Goal: Task Accomplishment & Management: Use online tool/utility

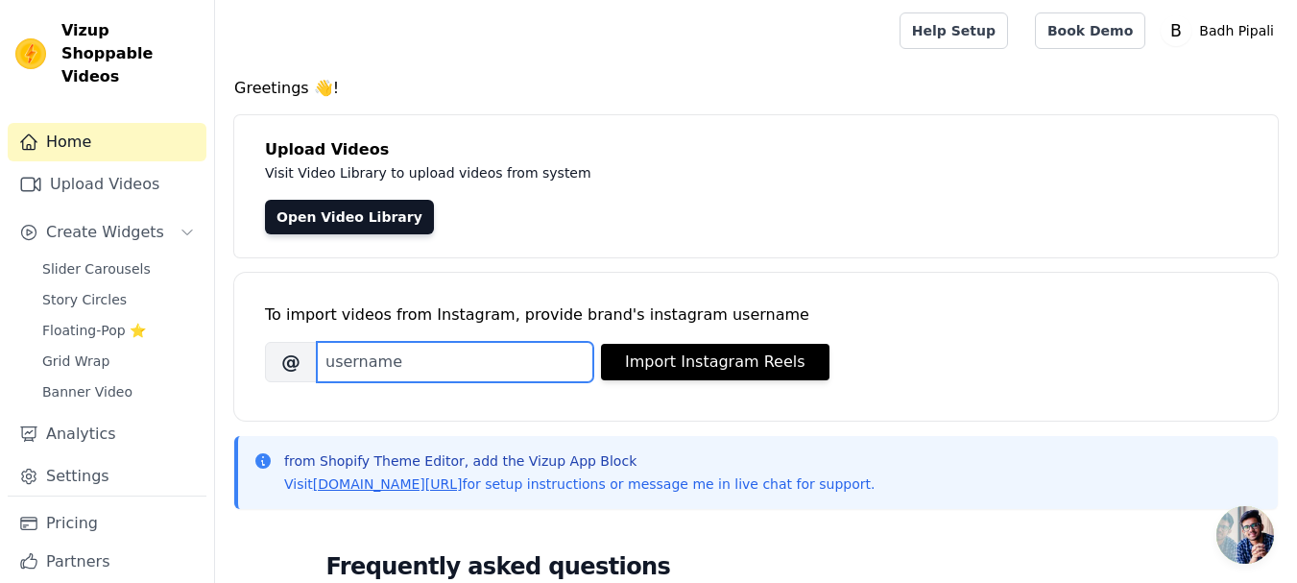
click at [483, 359] on input "Brand's Instagram Username" at bounding box center [455, 362] width 276 height 40
paste input "https://www.instagram.com/badhpipali/"
drag, startPoint x: 504, startPoint y: 365, endPoint x: 162, endPoint y: 364, distance: 341.7
click at [162, 364] on div "Vizup Shoppable Videos Home Upload Videos Create Widgets Slider Carousels Story…" at bounding box center [648, 538] width 1297 height 1077
click at [508, 355] on input "badhpipali/" at bounding box center [455, 362] width 276 height 40
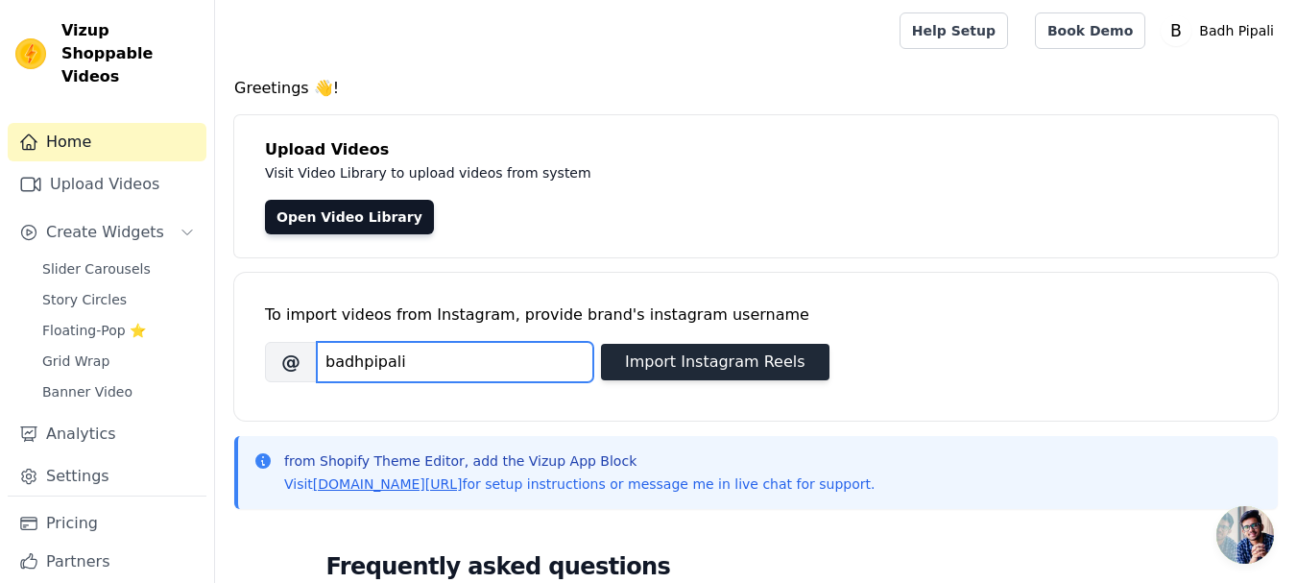
type input "badhpipali"
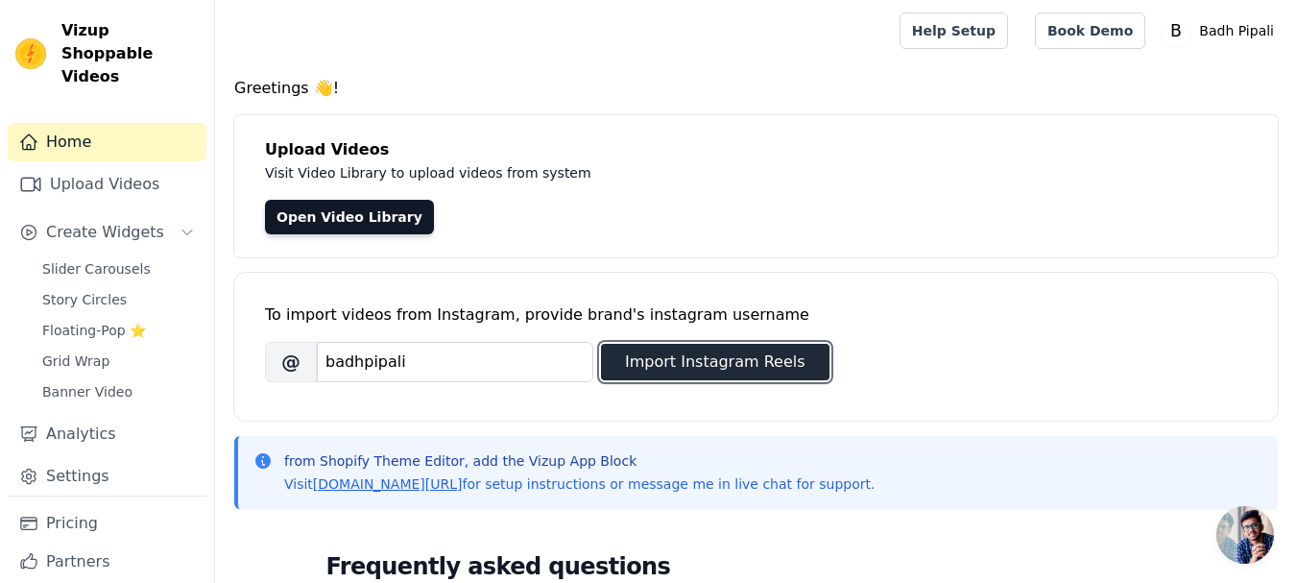
click at [750, 367] on button "Import Instagram Reels" at bounding box center [715, 362] width 228 height 36
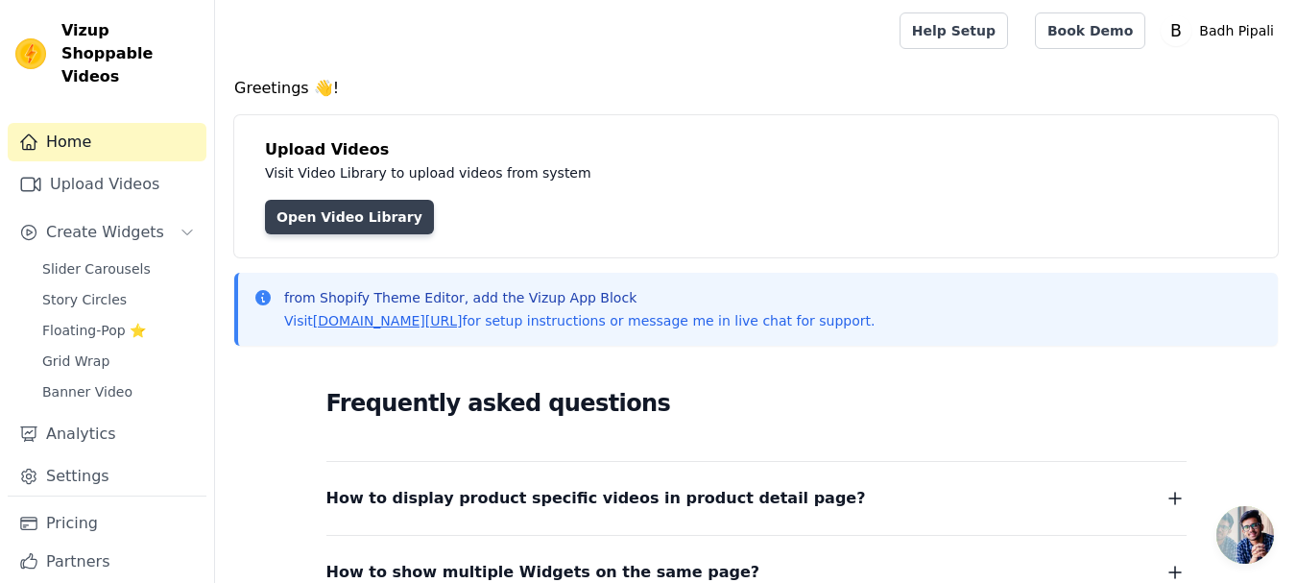
click at [339, 225] on link "Open Video Library" at bounding box center [349, 217] width 169 height 35
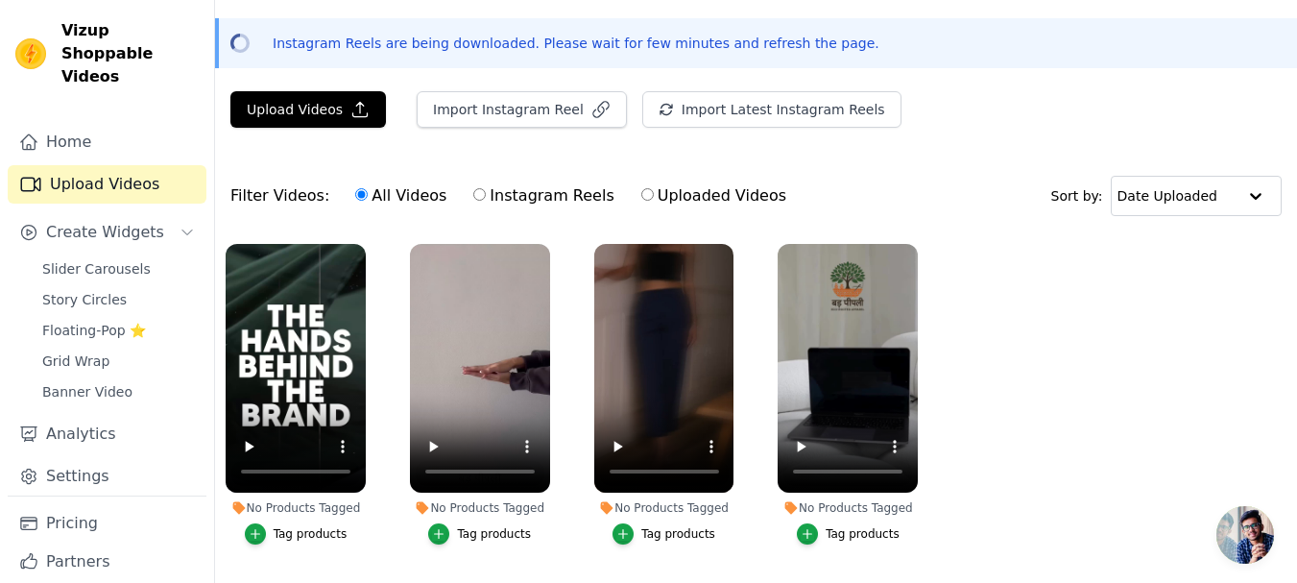
scroll to position [125, 0]
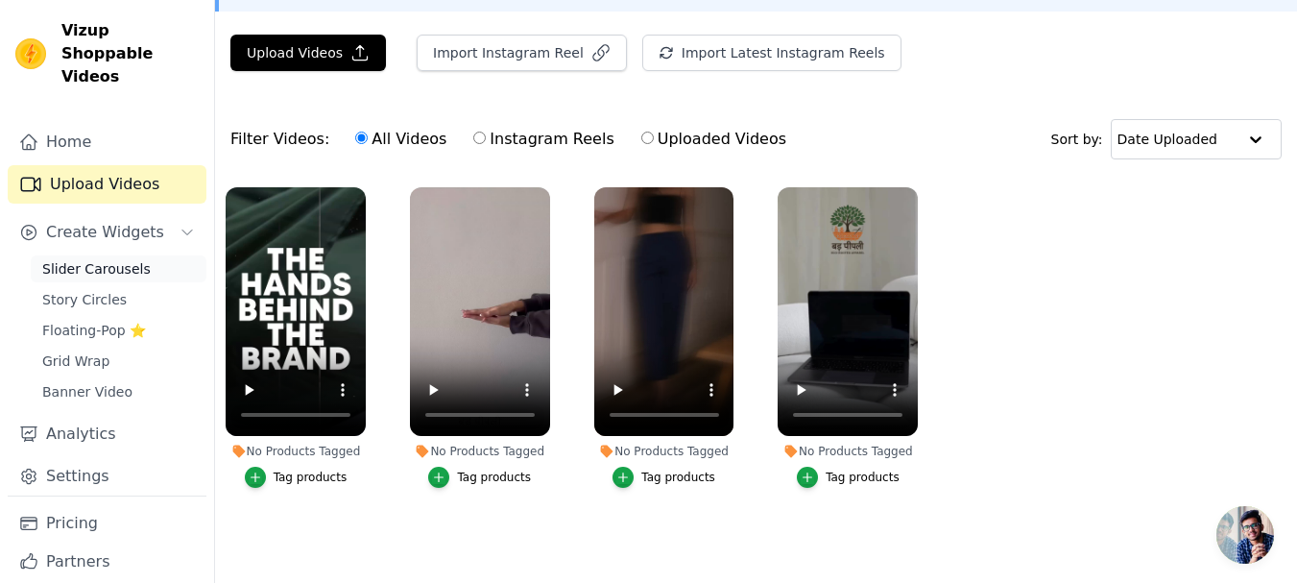
click at [81, 259] on span "Slider Carousels" at bounding box center [96, 268] width 108 height 19
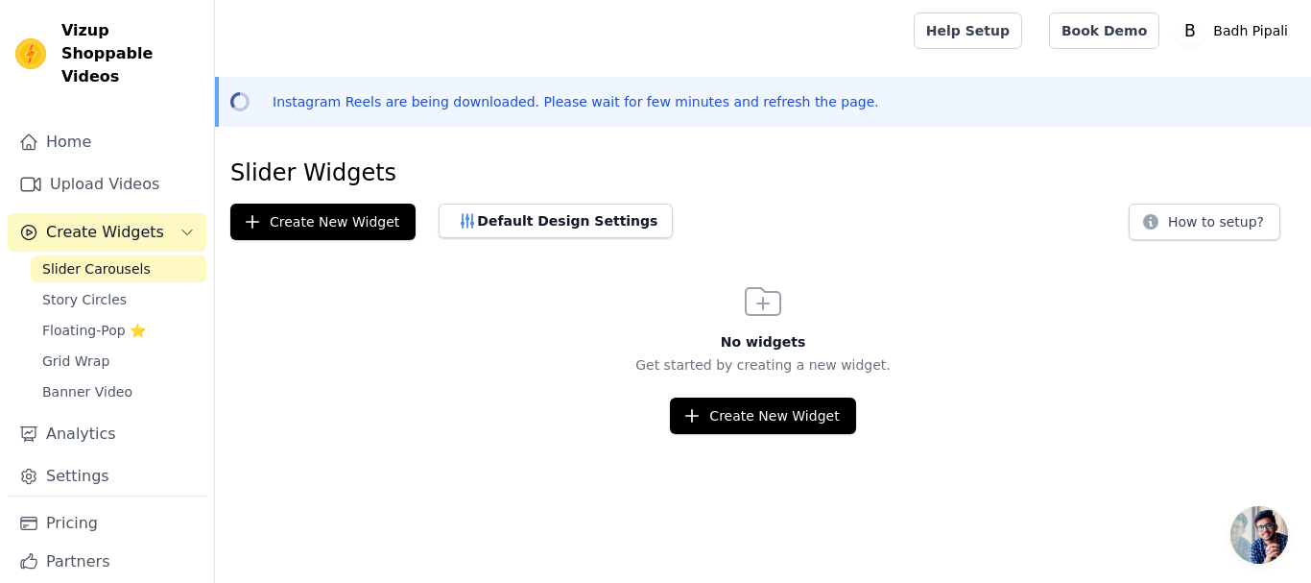
click at [769, 434] on html "Vizup Shoppable Videos Home Upload Videos Create Widgets Slider Carousels Story…" at bounding box center [655, 217] width 1311 height 434
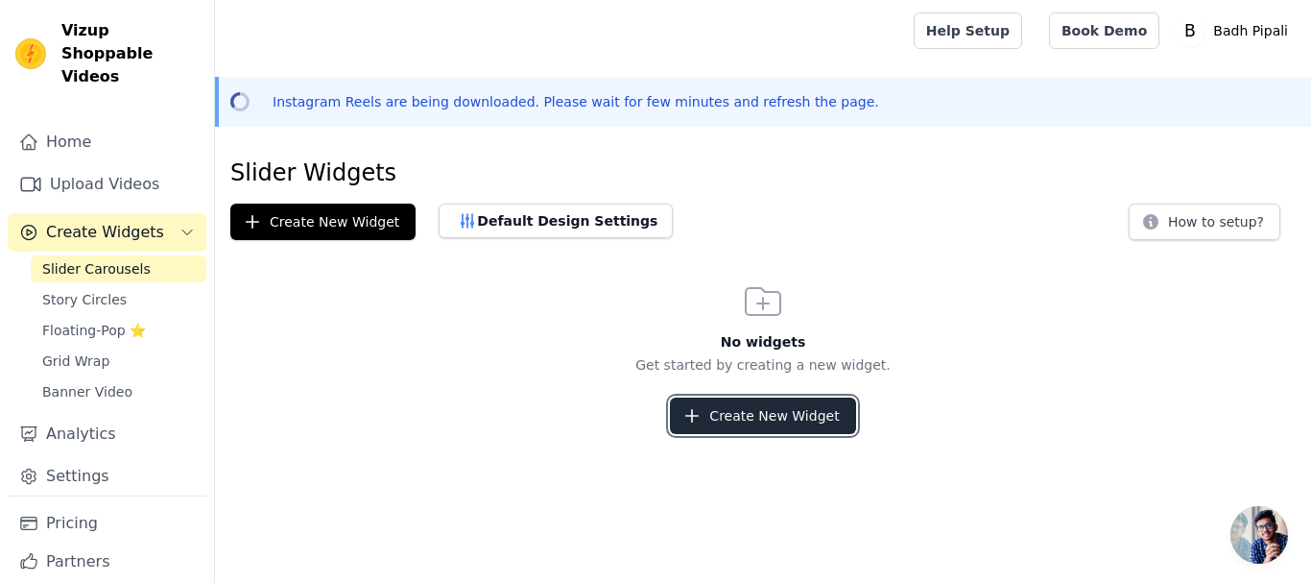
click at [787, 411] on button "Create New Widget" at bounding box center [762, 415] width 185 height 36
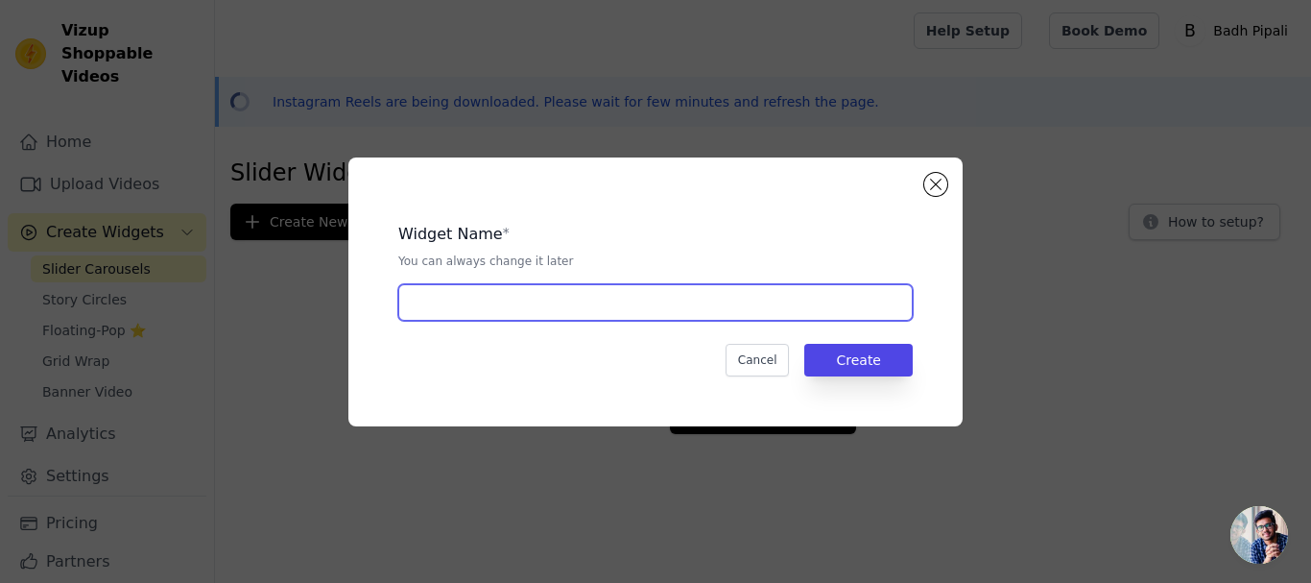
click at [535, 310] on input "text" at bounding box center [655, 302] width 515 height 36
type input "Carousels"
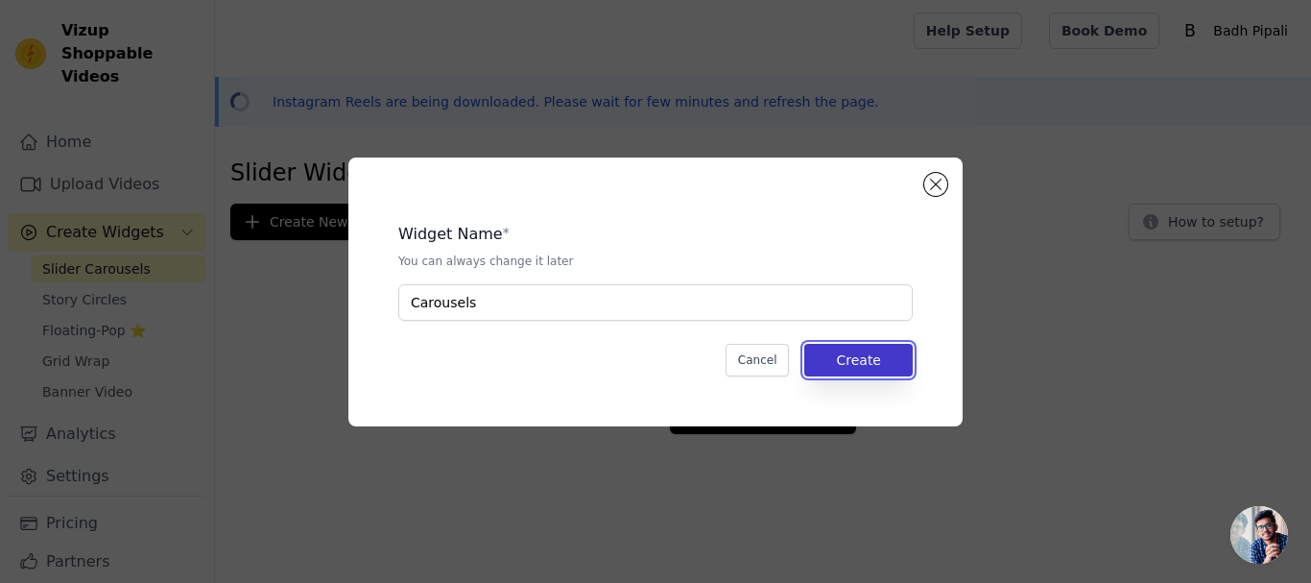
click at [875, 349] on button "Create" at bounding box center [858, 360] width 108 height 33
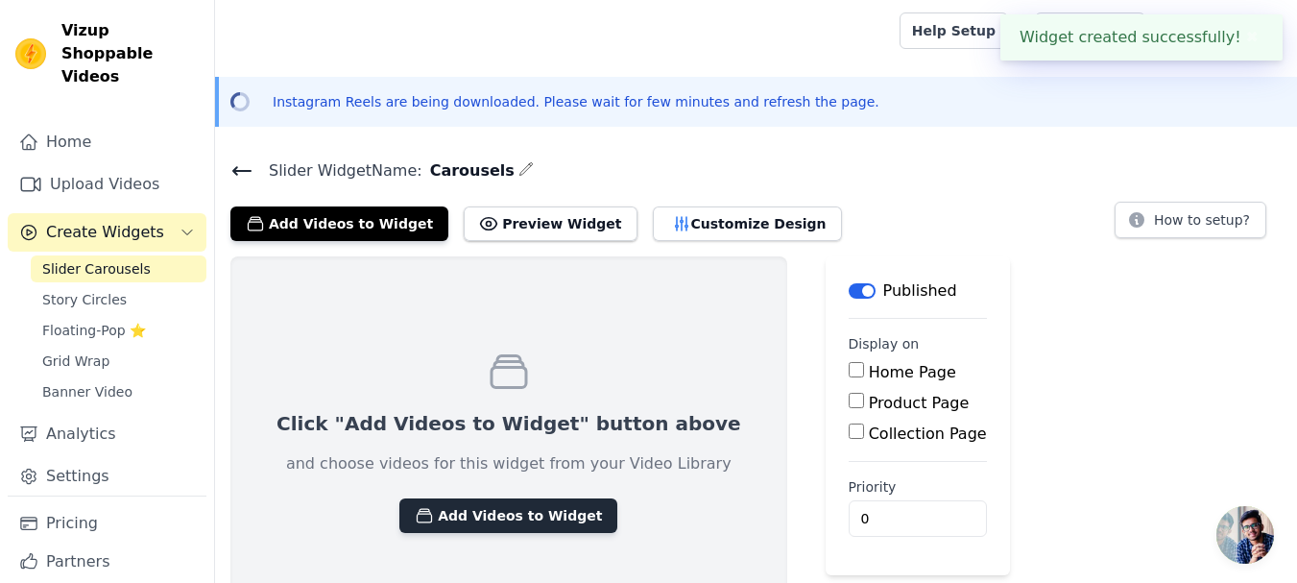
click at [481, 518] on button "Add Videos to Widget" at bounding box center [508, 515] width 218 height 35
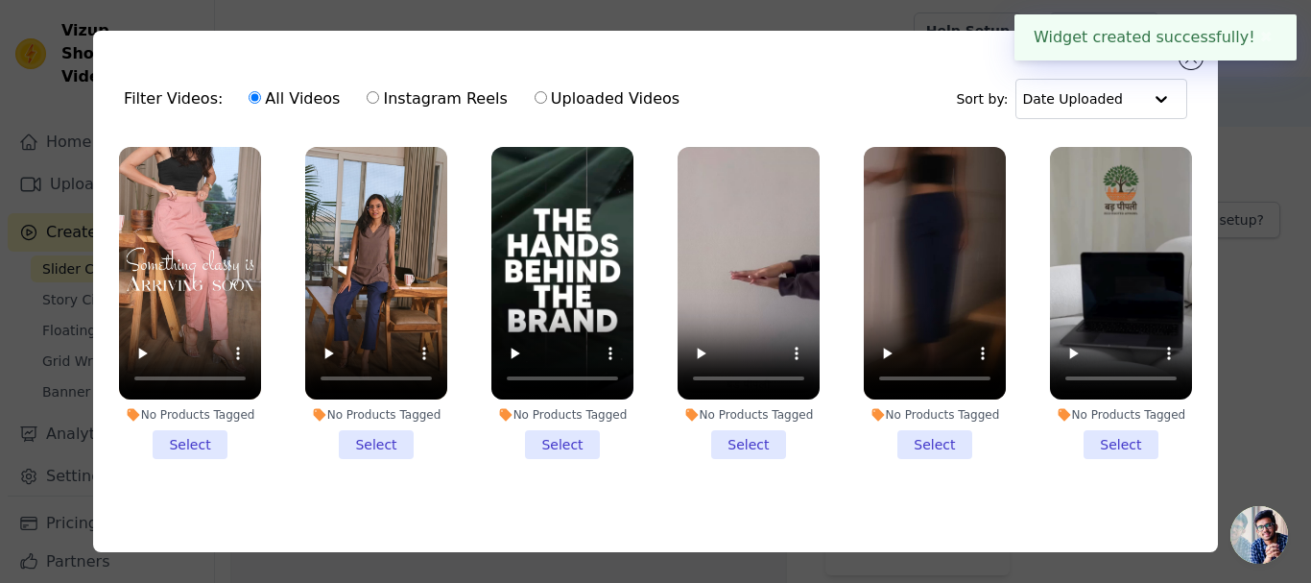
drag, startPoint x: 200, startPoint y: 425, endPoint x: 335, endPoint y: 430, distance: 135.4
click at [202, 426] on li "No Products Tagged Select" at bounding box center [190, 303] width 142 height 312
click at [0, 0] on input "No Products Tagged Select" at bounding box center [0, 0] width 0 height 0
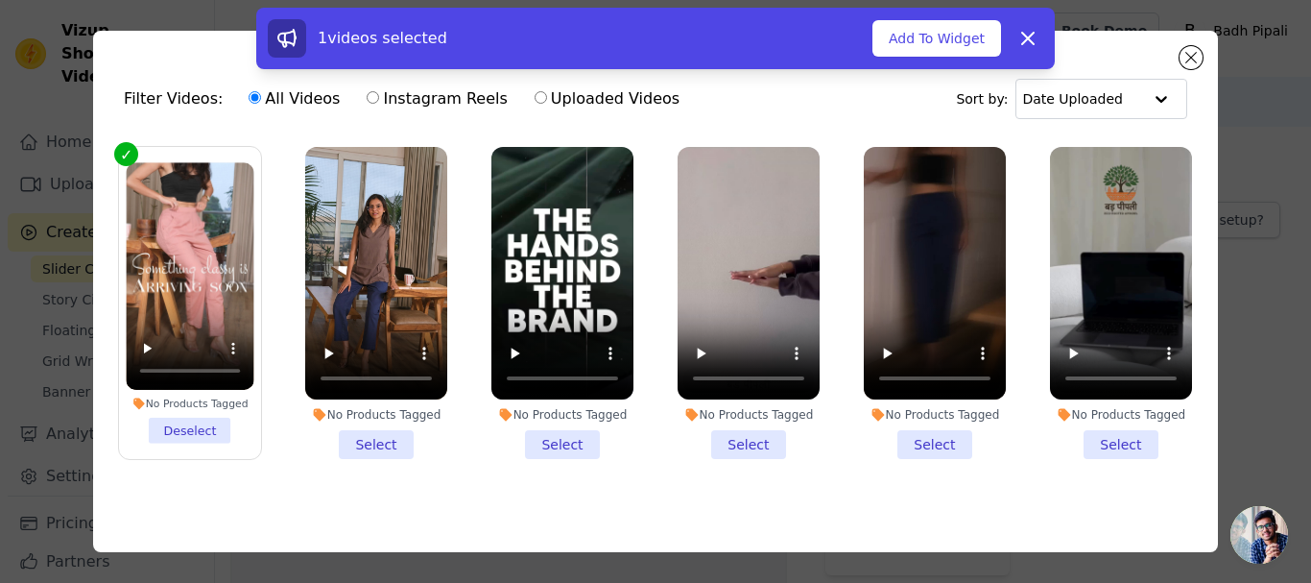
click at [374, 430] on li "No Products Tagged Select" at bounding box center [376, 303] width 142 height 312
click at [0, 0] on input "No Products Tagged Select" at bounding box center [0, 0] width 0 height 0
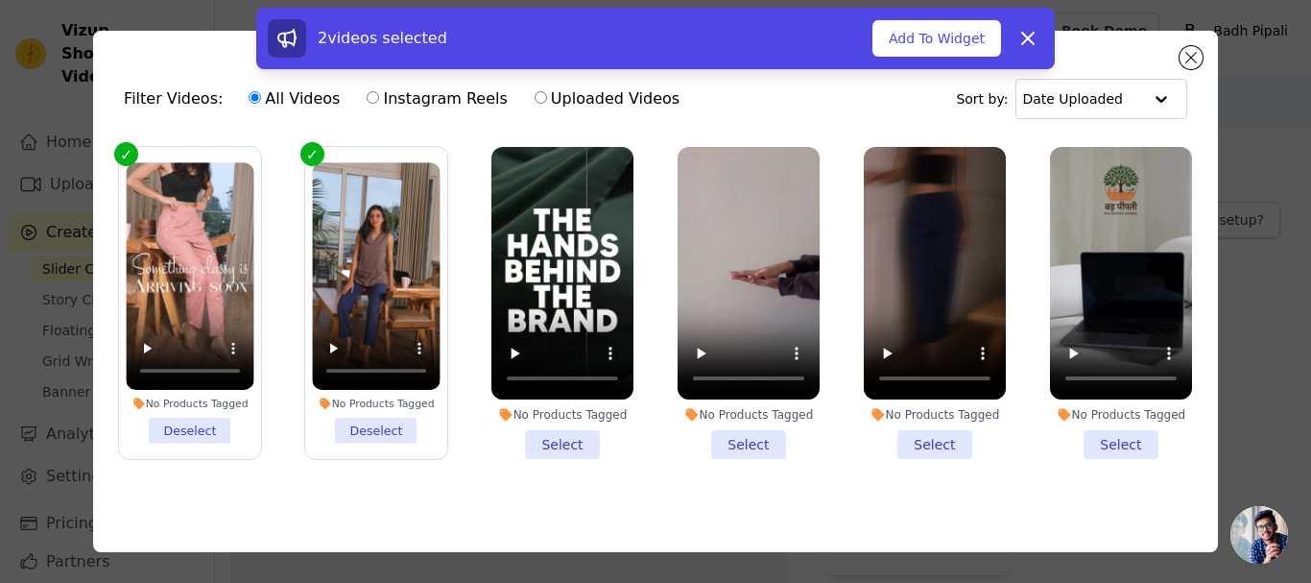
click at [542, 418] on div "No Products Tagged" at bounding box center [562, 414] width 142 height 15
click at [0, 0] on input "No Products Tagged Select" at bounding box center [0, 0] width 0 height 0
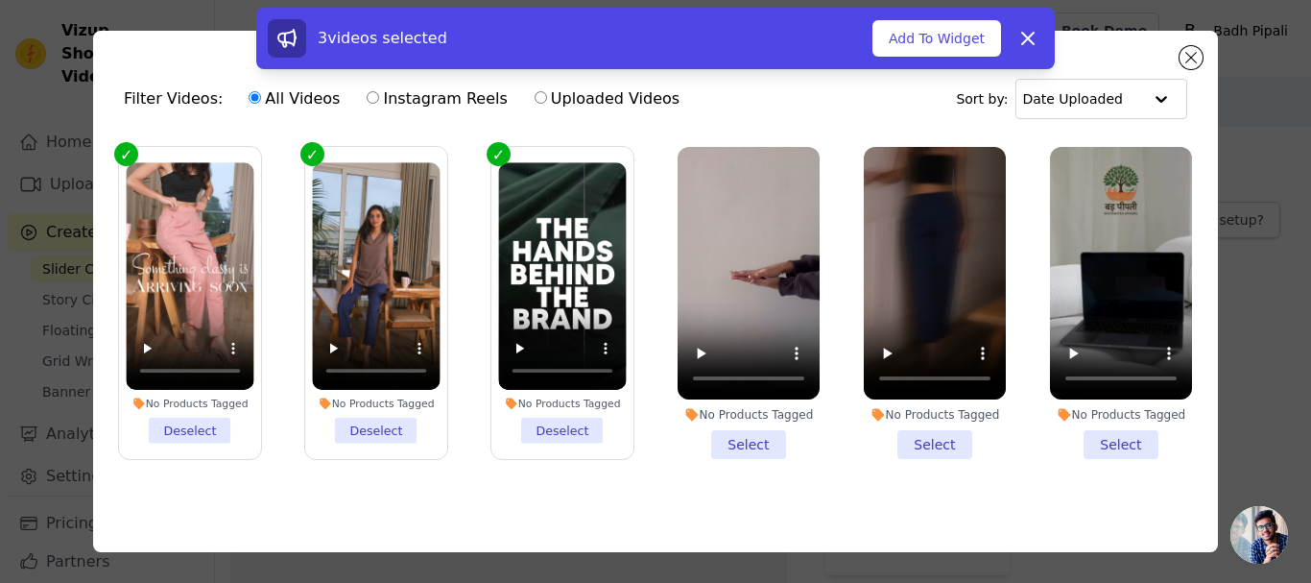
click at [744, 423] on li "No Products Tagged Select" at bounding box center [749, 303] width 142 height 312
click at [0, 0] on input "No Products Tagged Select" at bounding box center [0, 0] width 0 height 0
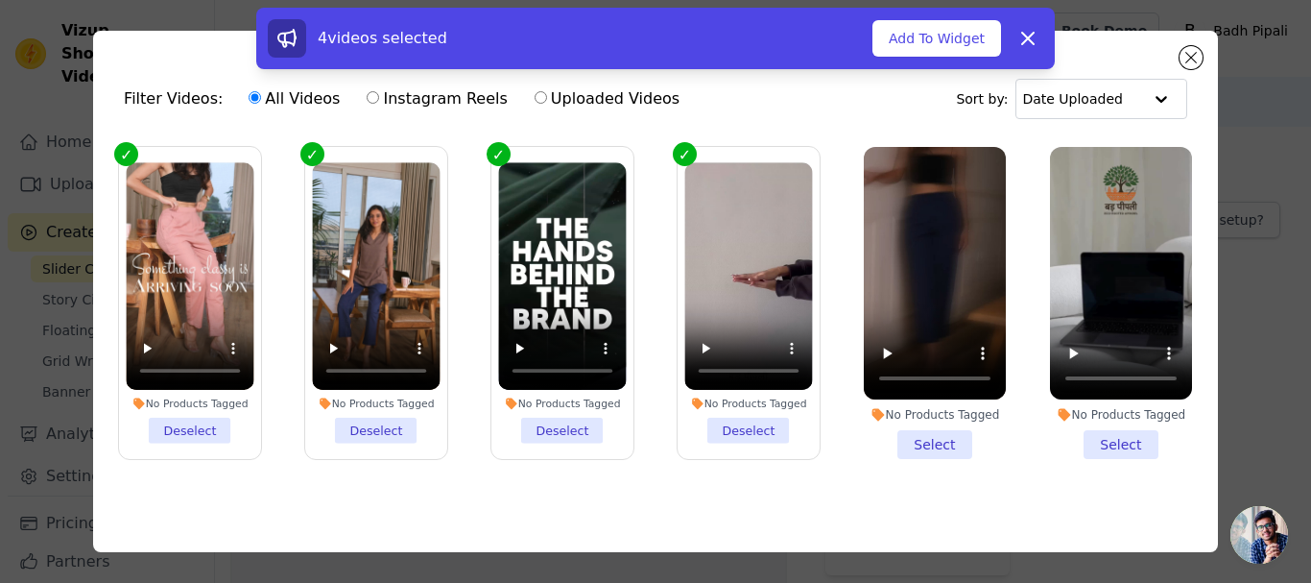
click at [899, 438] on li "No Products Tagged Select" at bounding box center [935, 303] width 142 height 312
click at [0, 0] on input "No Products Tagged Select" at bounding box center [0, 0] width 0 height 0
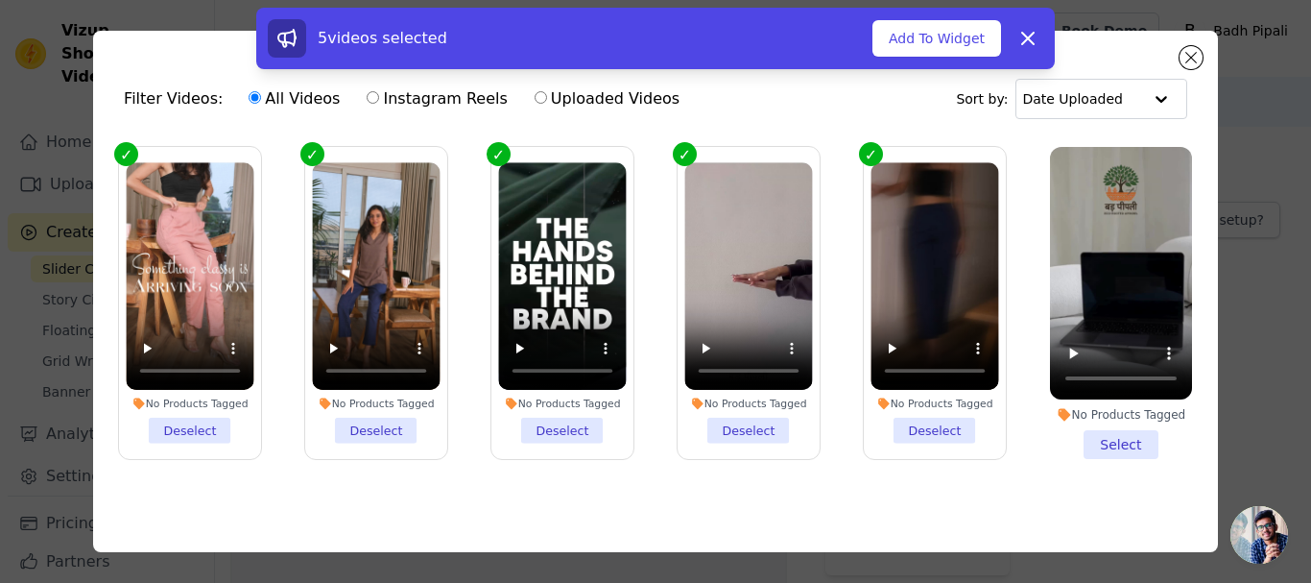
click at [1130, 427] on li "No Products Tagged Select" at bounding box center [1121, 303] width 142 height 312
click at [0, 0] on input "No Products Tagged Select" at bounding box center [0, 0] width 0 height 0
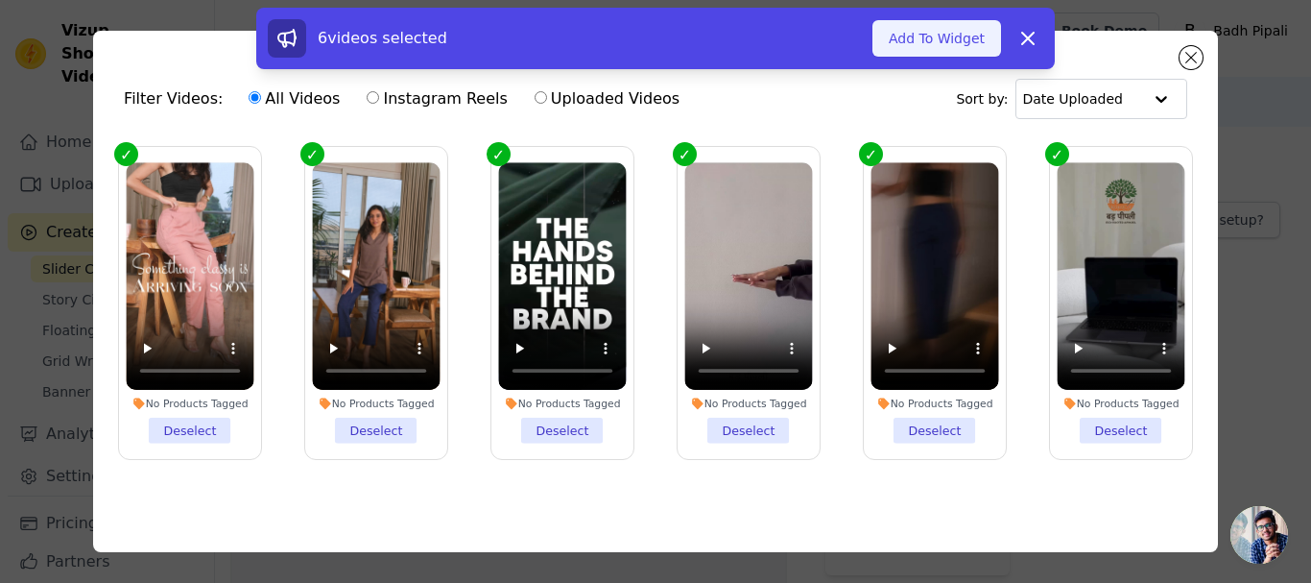
click at [943, 31] on button "Add To Widget" at bounding box center [937, 38] width 129 height 36
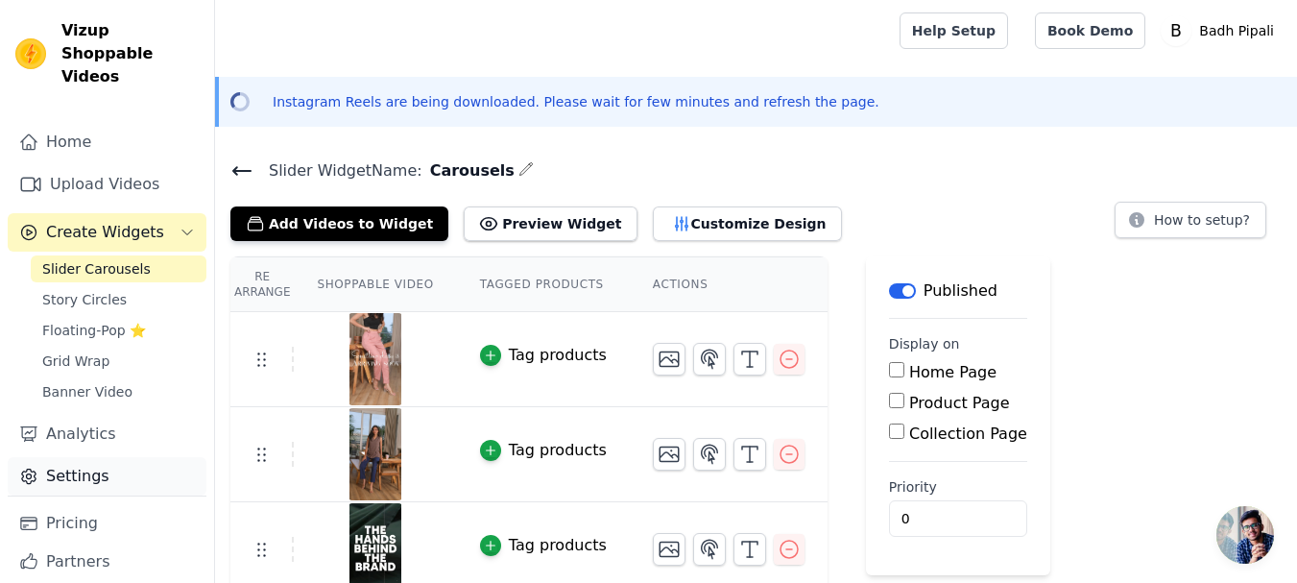
click at [95, 457] on link "Settings" at bounding box center [107, 476] width 199 height 38
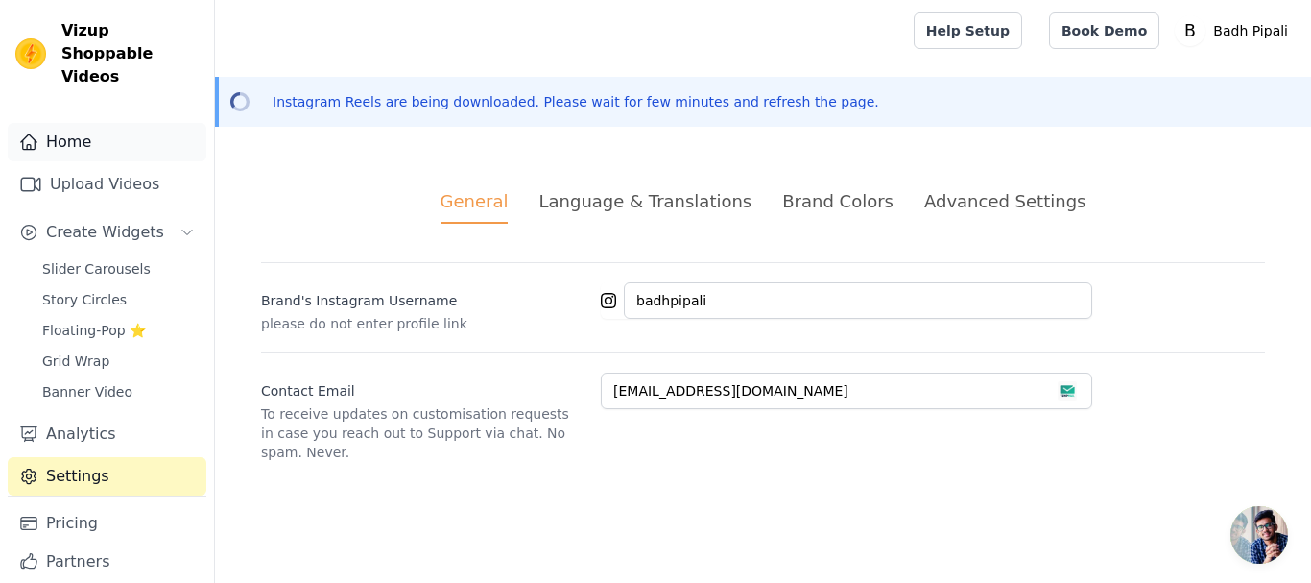
click at [84, 127] on link "Home" at bounding box center [107, 142] width 199 height 38
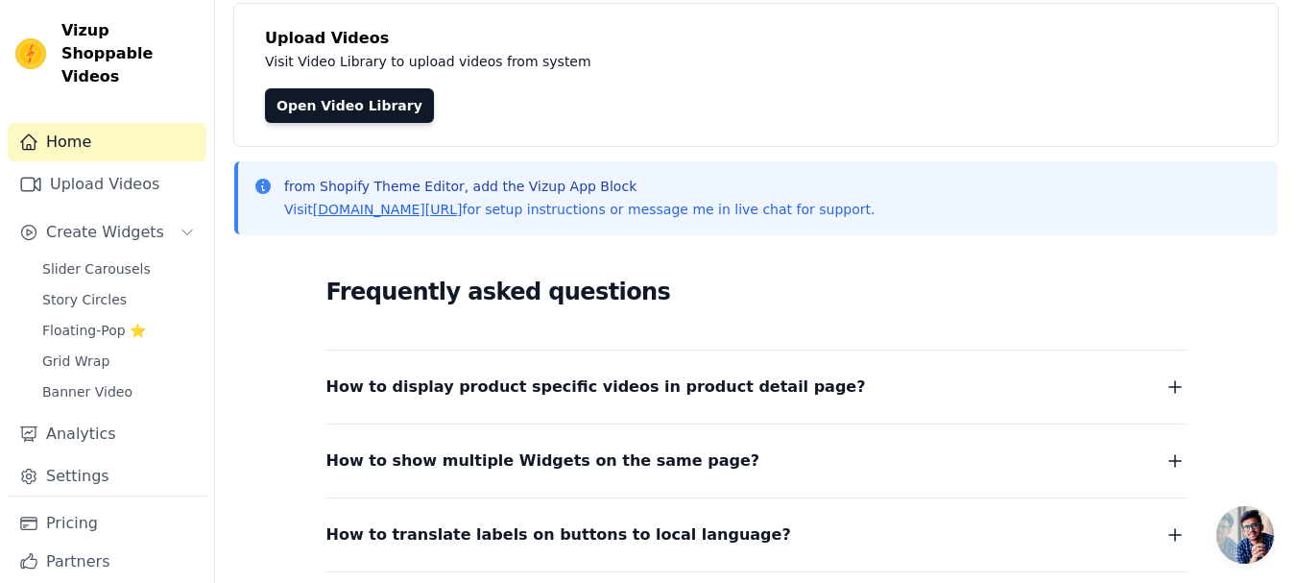
scroll to position [96, 0]
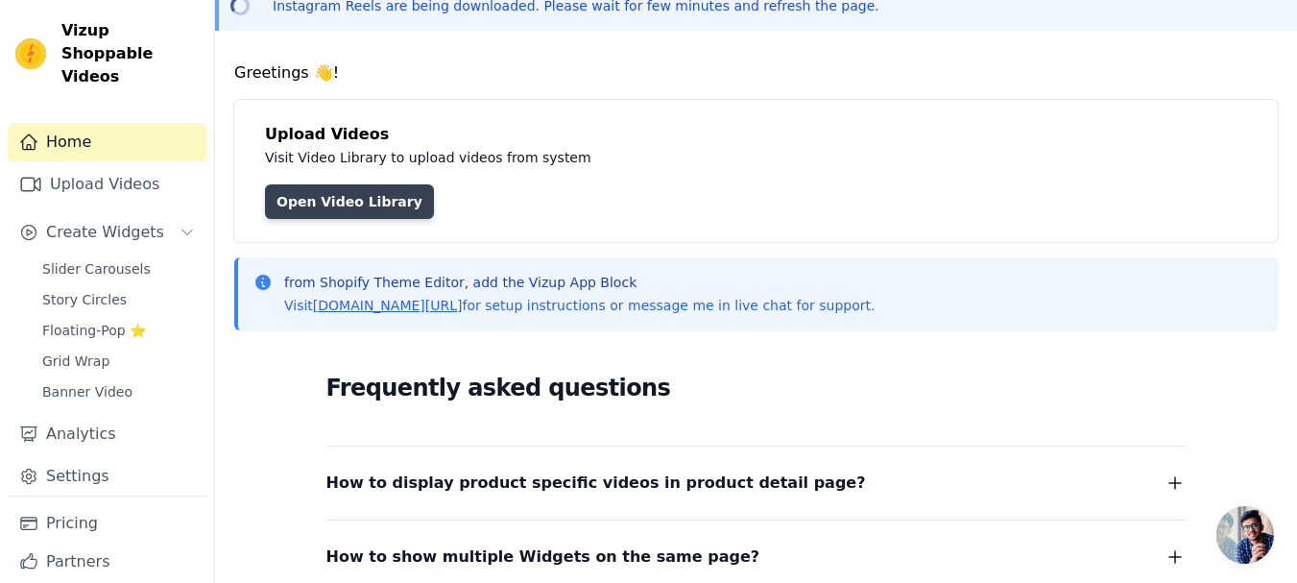
click at [381, 201] on link "Open Video Library" at bounding box center [349, 201] width 169 height 35
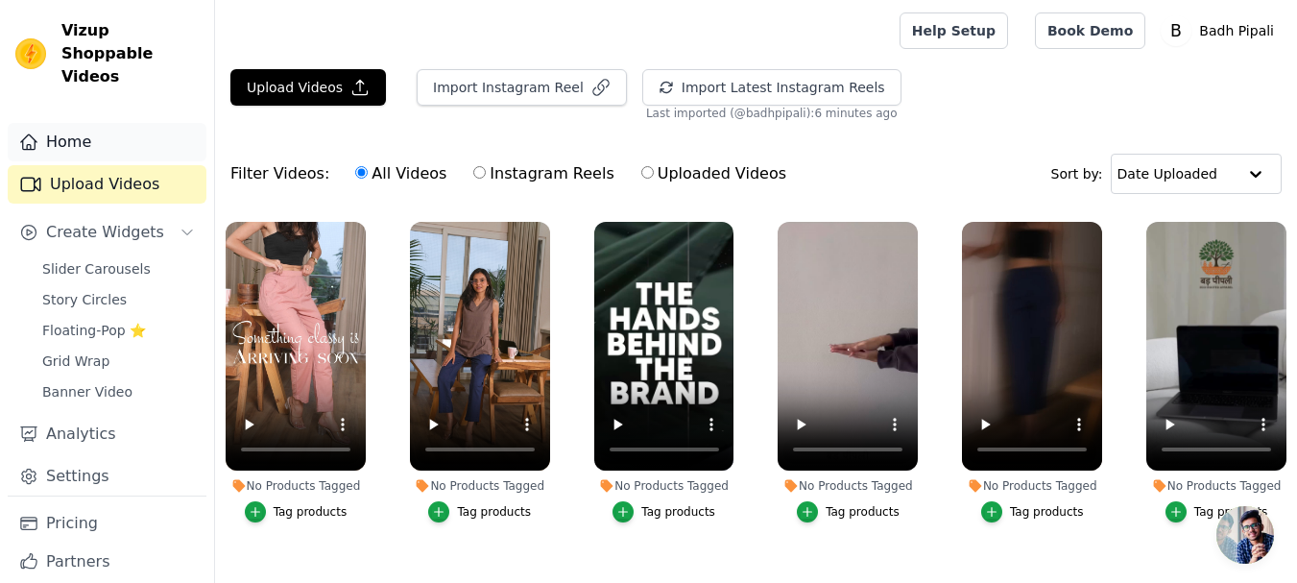
click at [86, 125] on link "Home" at bounding box center [107, 142] width 199 height 38
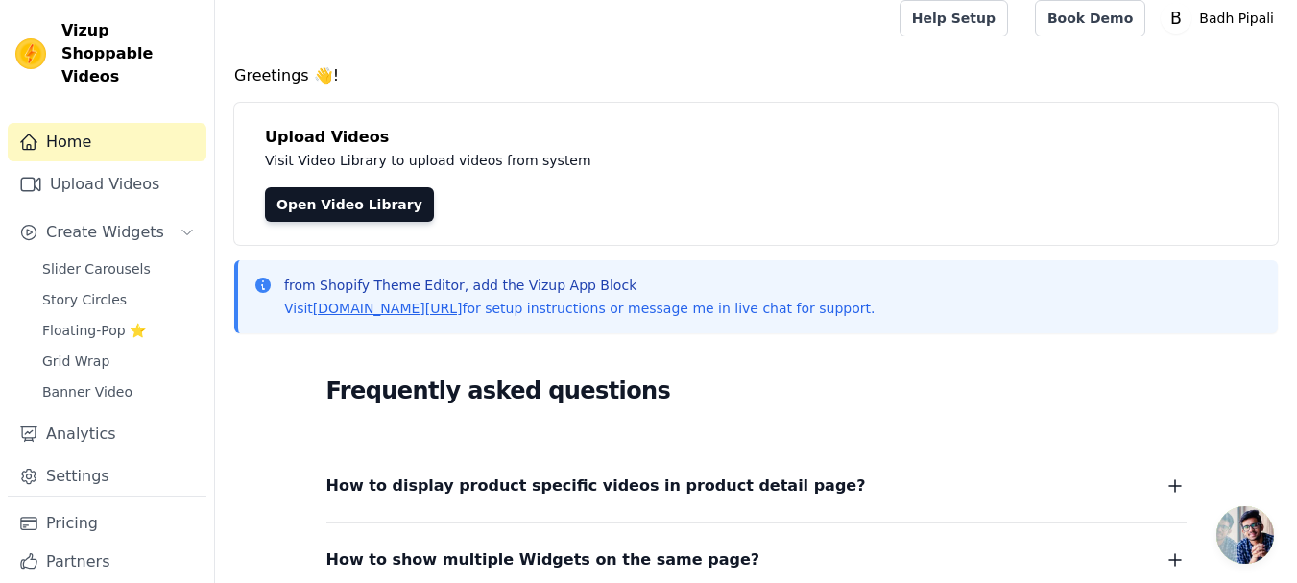
scroll to position [96, 0]
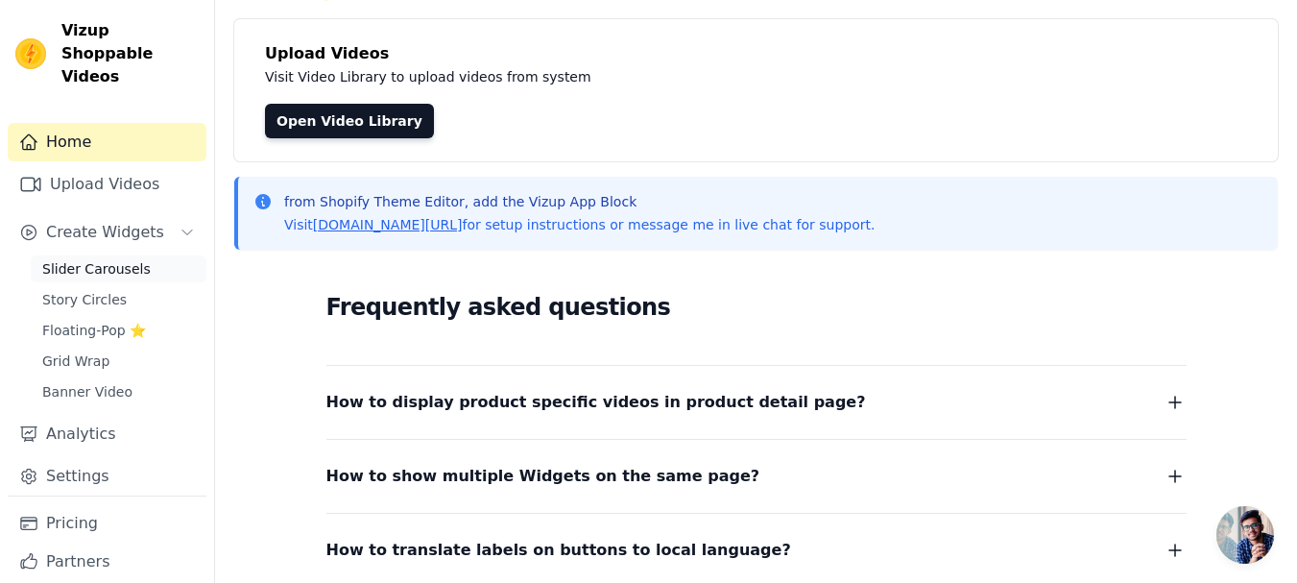
click at [81, 259] on span "Slider Carousels" at bounding box center [96, 268] width 108 height 19
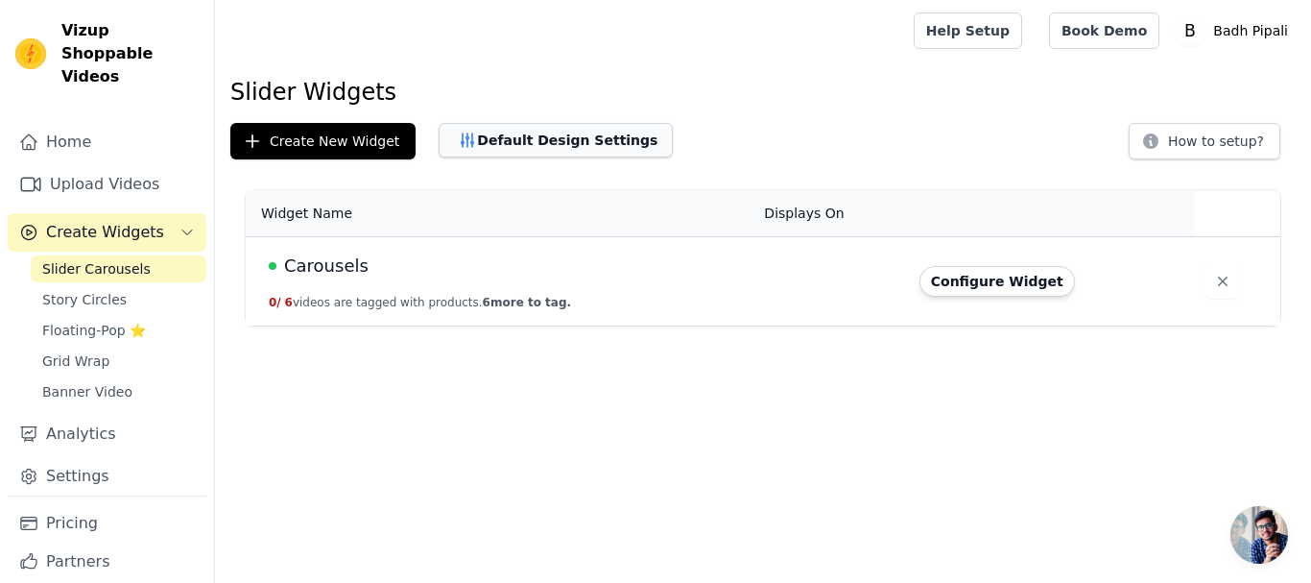
click at [525, 128] on button "Default Design Settings" at bounding box center [556, 140] width 234 height 35
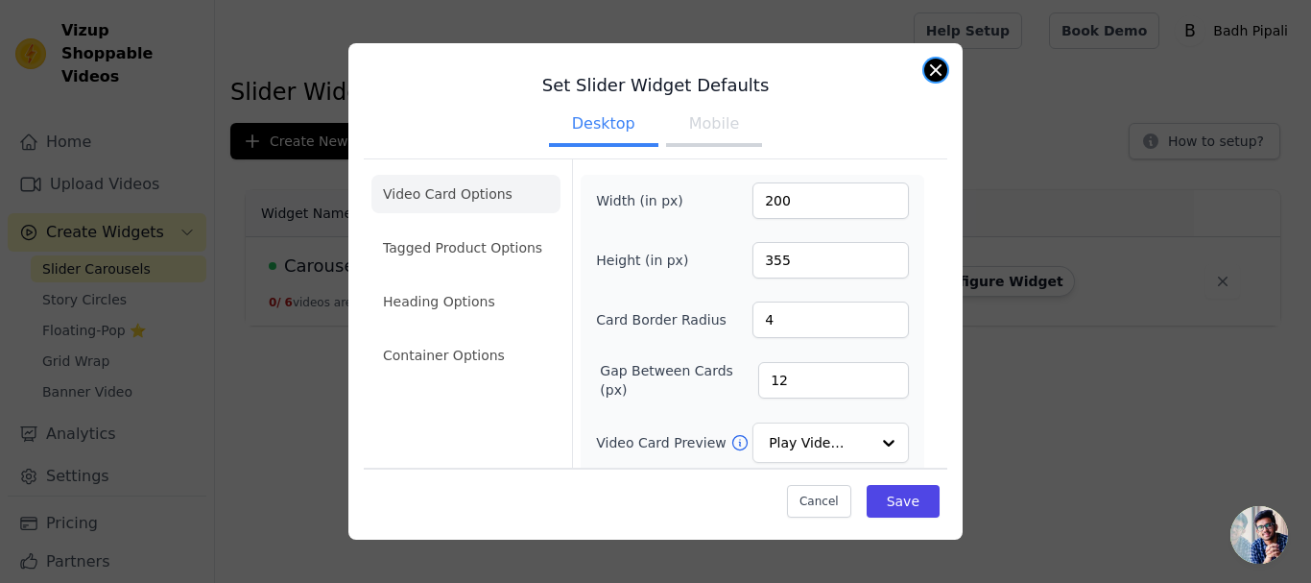
click at [932, 60] on button "Close modal" at bounding box center [935, 70] width 23 height 23
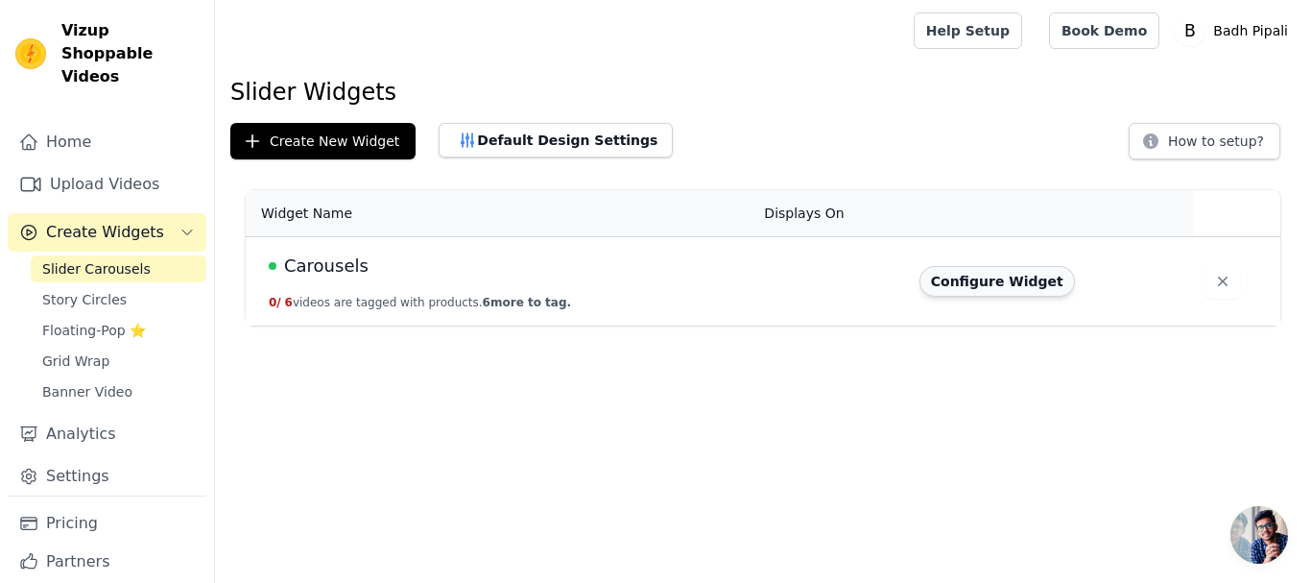
click at [1009, 280] on button "Configure Widget" at bounding box center [998, 281] width 156 height 31
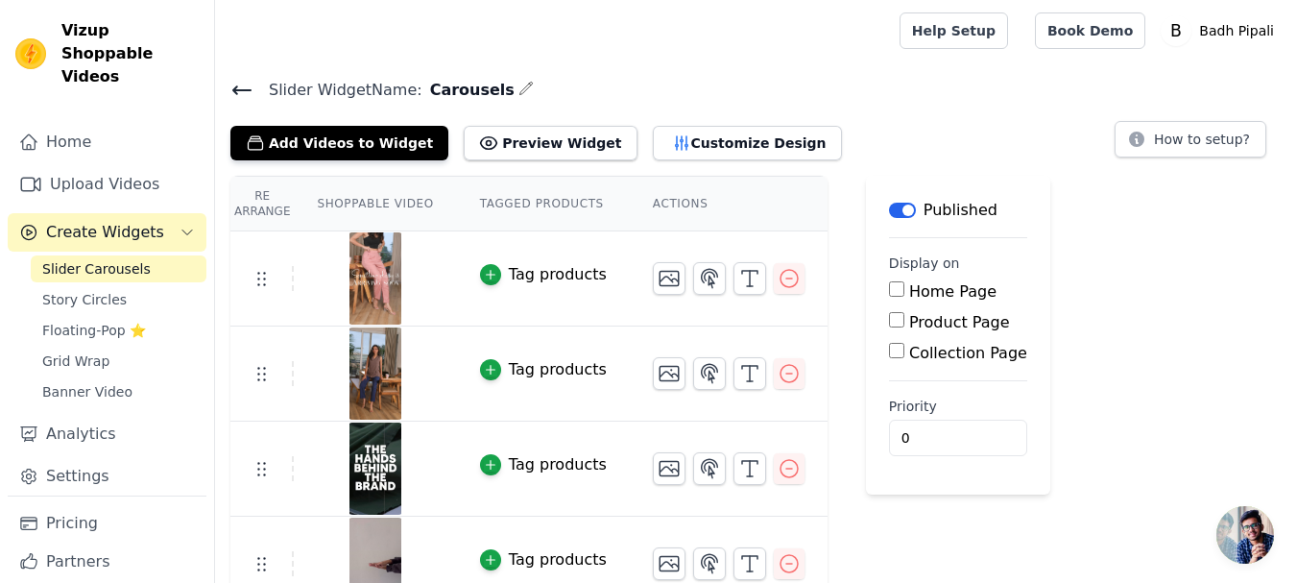
click at [244, 86] on icon at bounding box center [241, 90] width 23 height 23
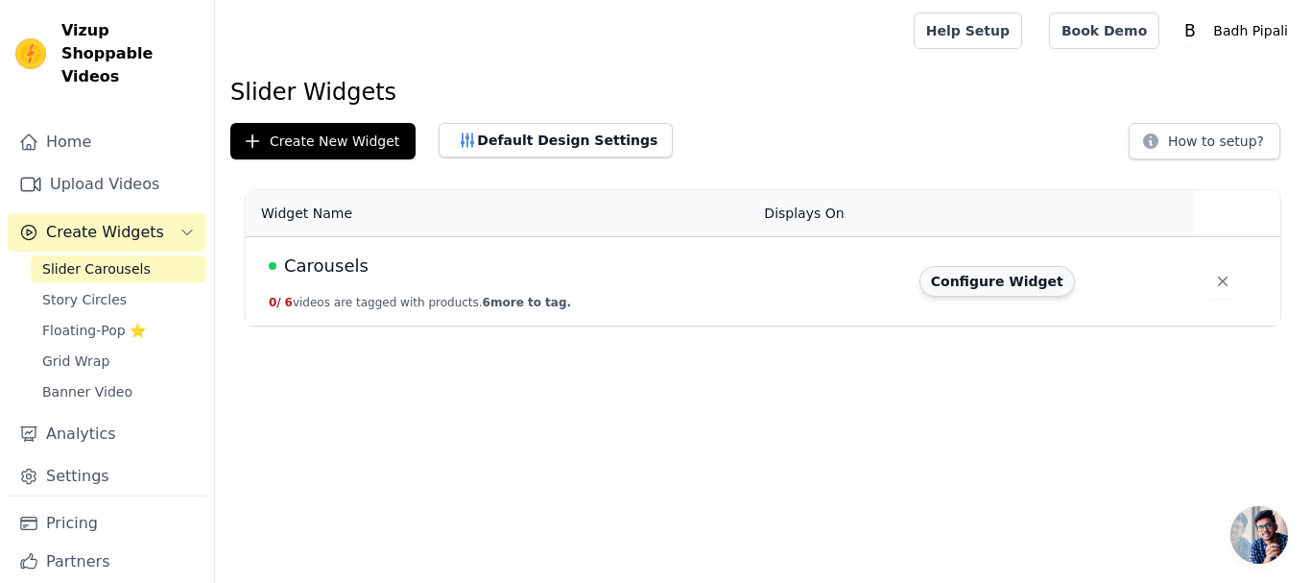
click at [995, 283] on button "Configure Widget" at bounding box center [998, 281] width 156 height 31
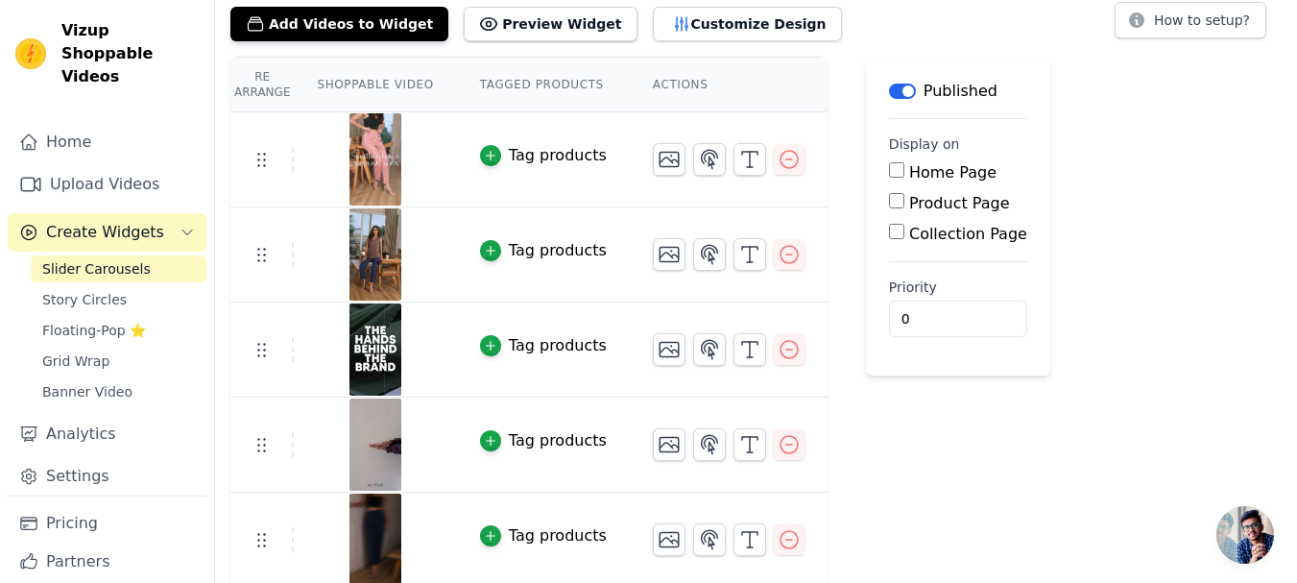
scroll to position [26, 0]
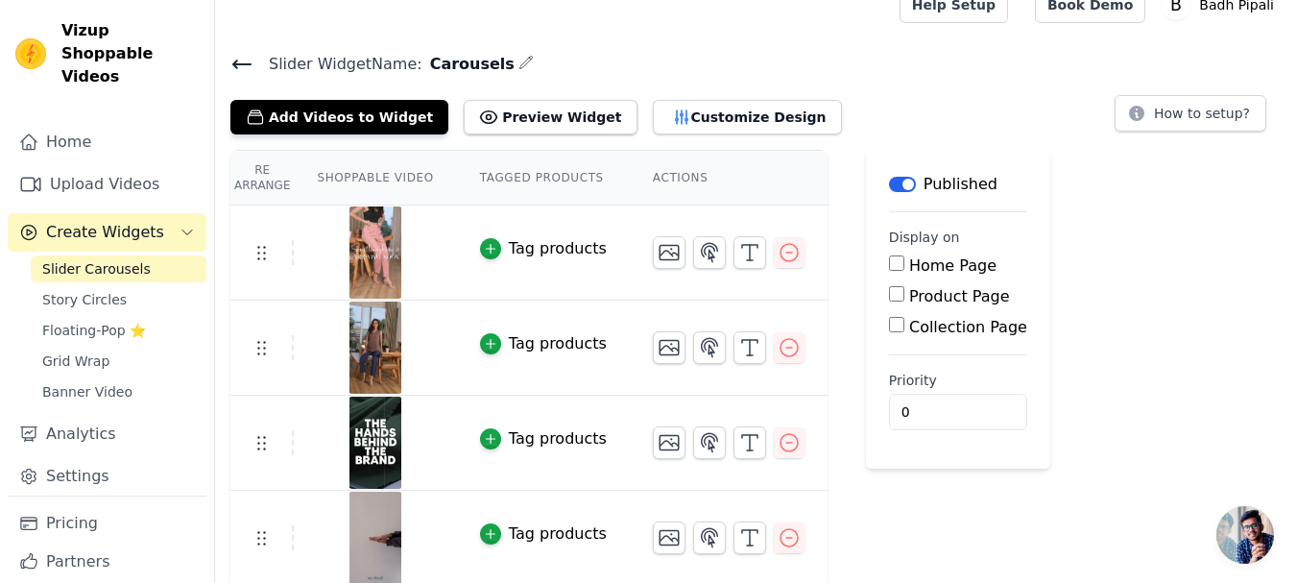
click at [909, 270] on label "Home Page" at bounding box center [952, 265] width 87 height 18
click at [904, 270] on input "Home Page" at bounding box center [896, 262] width 15 height 15
checkbox input "true"
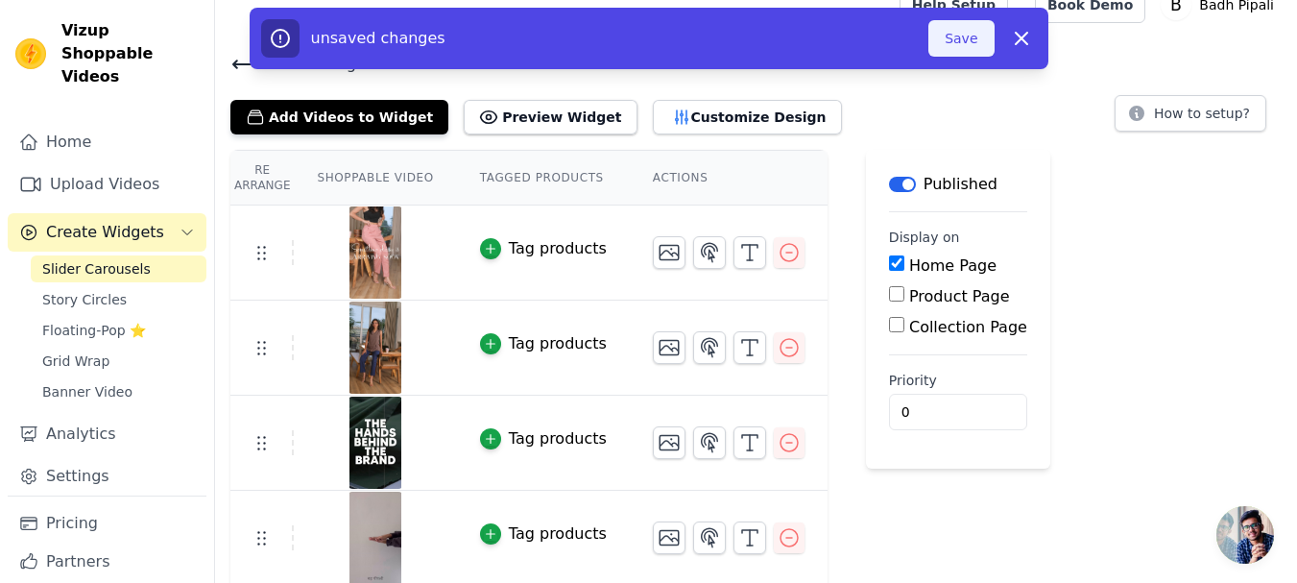
click at [961, 49] on button "Save" at bounding box center [960, 38] width 65 height 36
